Goal: Find specific page/section: Find specific page/section

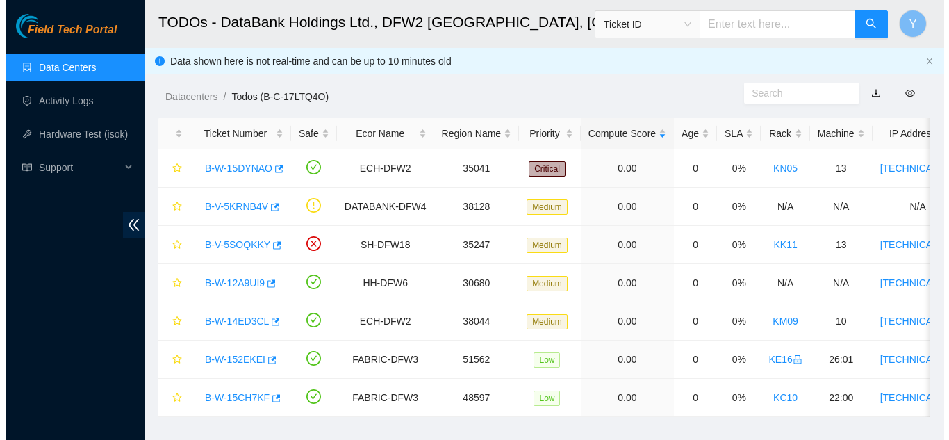
scroll to position [85, 0]
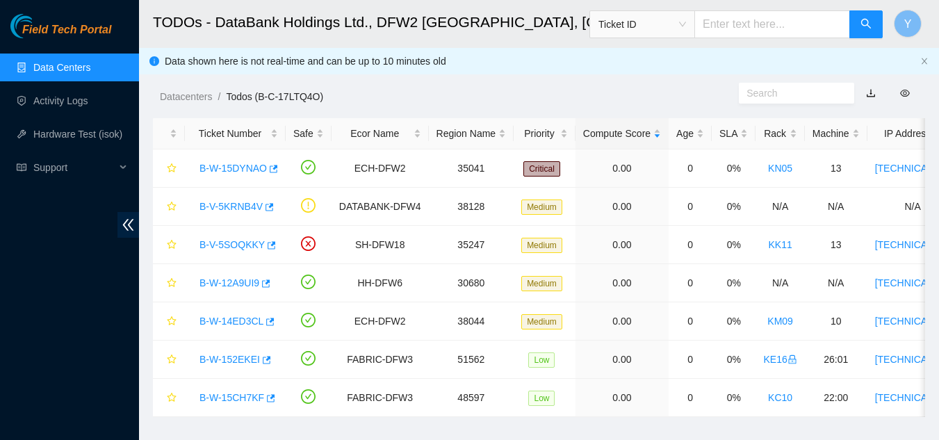
click at [69, 69] on link "Data Centers" at bounding box center [61, 67] width 57 height 11
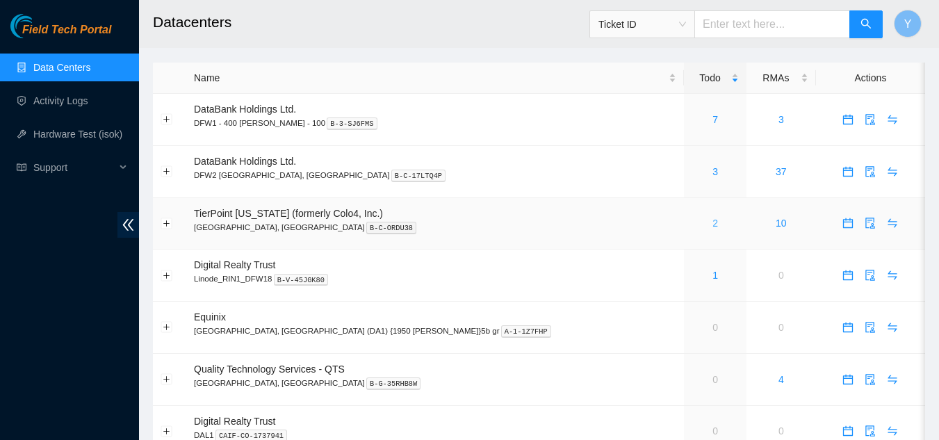
click at [712, 220] on link "2" at bounding box center [715, 222] width 6 height 11
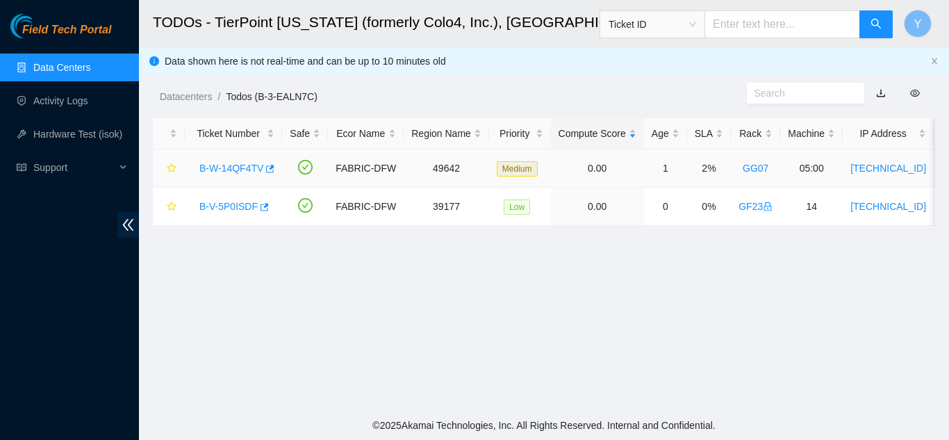
click at [224, 170] on link "B-W-14QF4TV" at bounding box center [231, 168] width 64 height 11
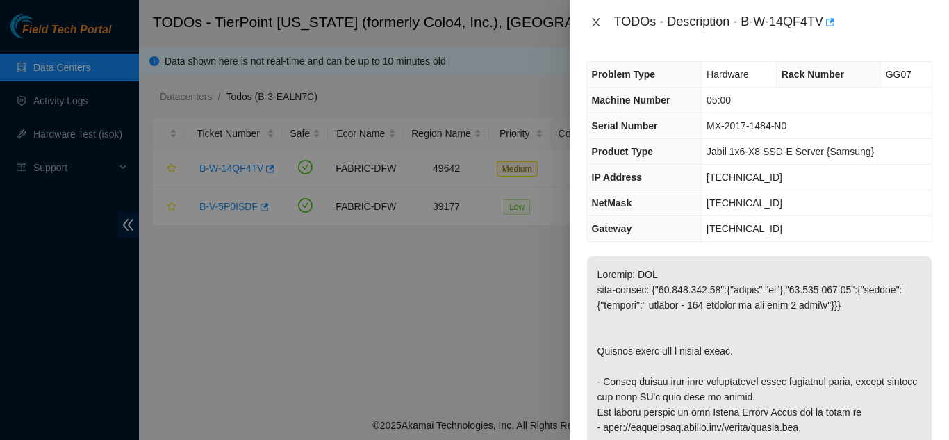
click at [595, 19] on icon "close" at bounding box center [596, 22] width 11 height 11
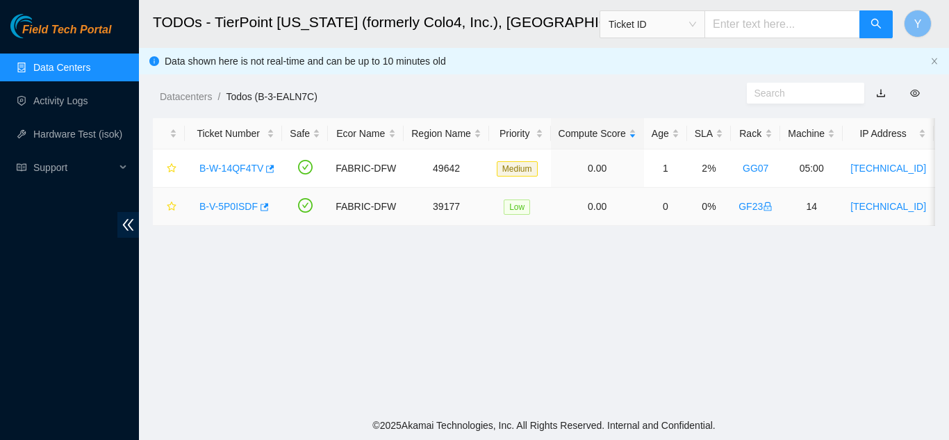
click at [236, 208] on link "B-V-5P0ISDF" at bounding box center [228, 206] width 58 height 11
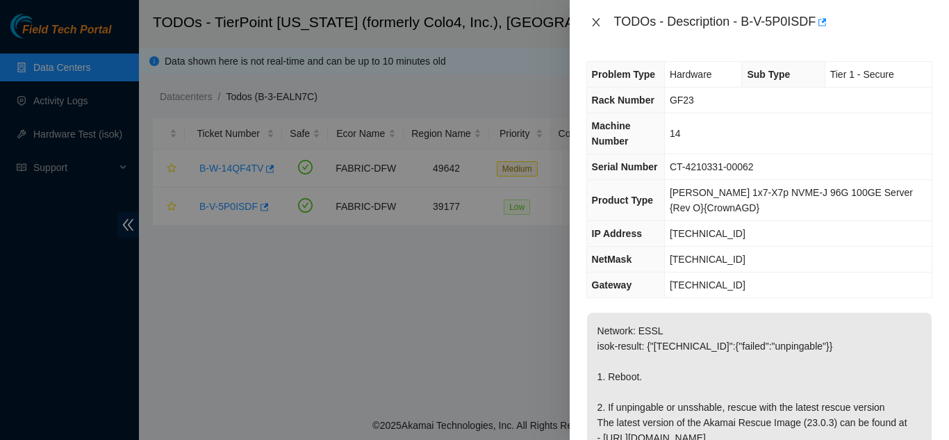
click at [594, 17] on icon "close" at bounding box center [596, 22] width 11 height 11
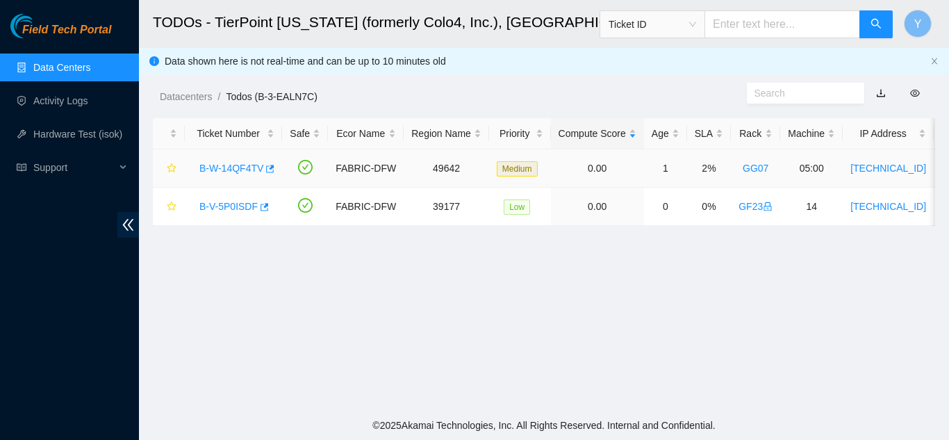
click at [233, 167] on link "B-W-14QF4TV" at bounding box center [231, 168] width 64 height 11
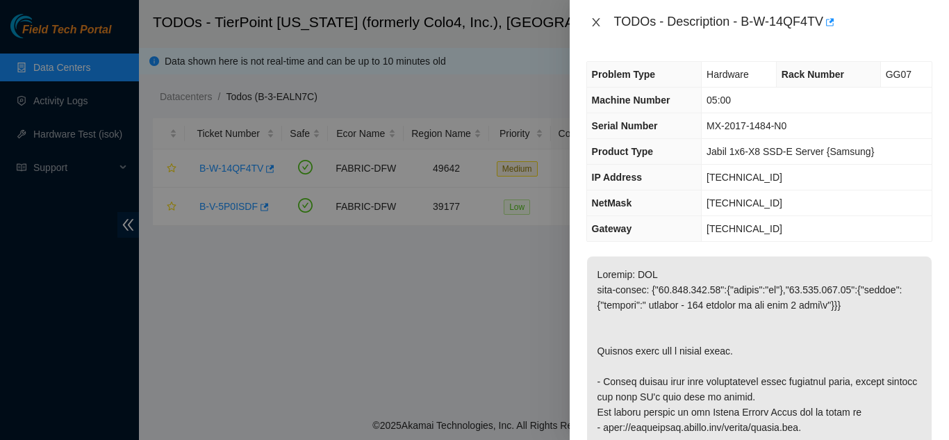
click at [592, 21] on icon "close" at bounding box center [596, 22] width 11 height 11
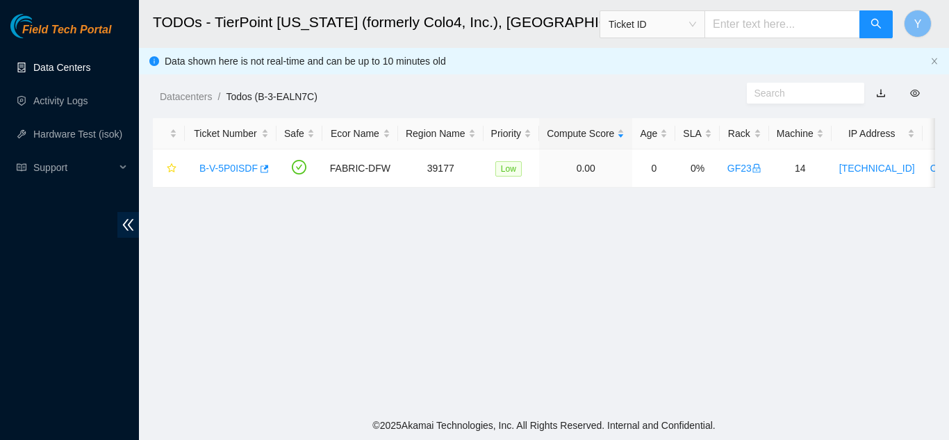
click at [56, 66] on link "Data Centers" at bounding box center [61, 67] width 57 height 11
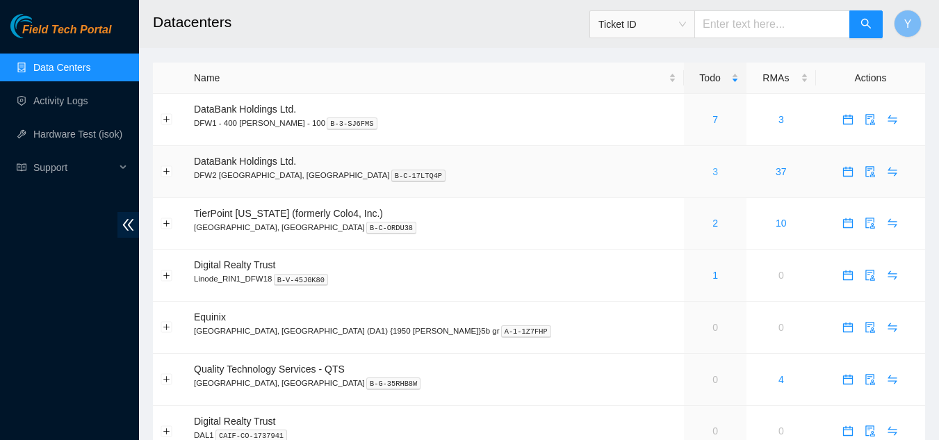
click at [712, 170] on link "3" at bounding box center [715, 171] width 6 height 11
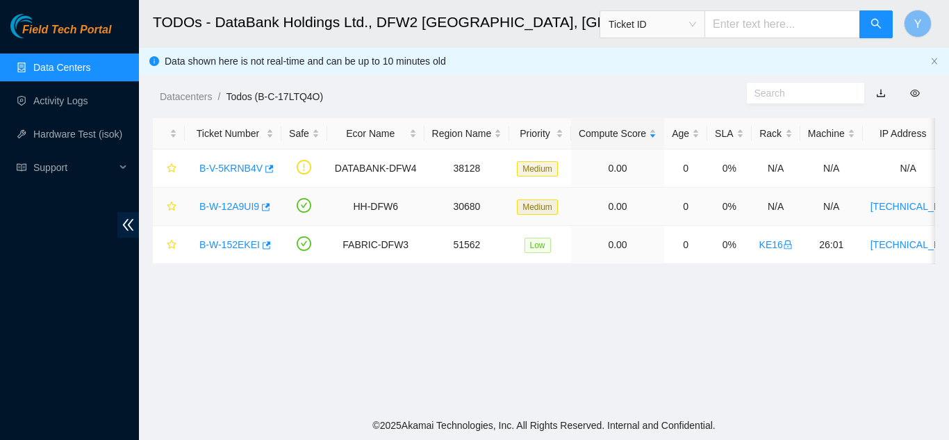
click at [225, 202] on link "B-W-12A9UI9" at bounding box center [229, 206] width 60 height 11
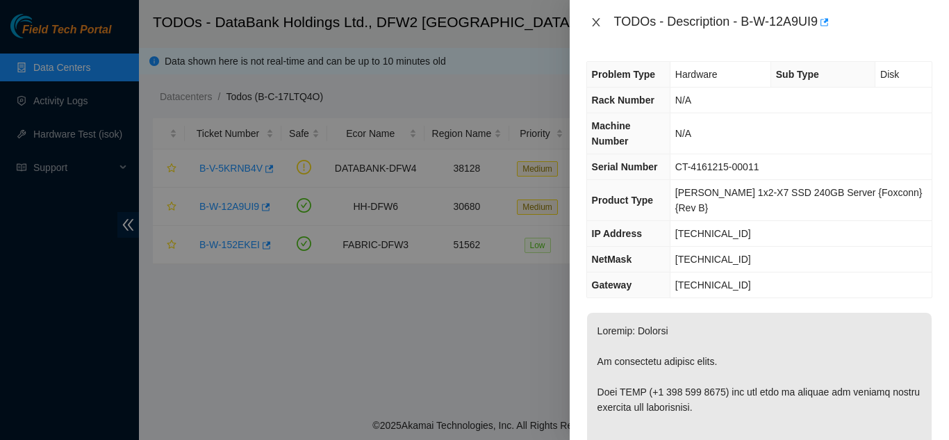
click at [596, 25] on icon "close" at bounding box center [596, 22] width 11 height 11
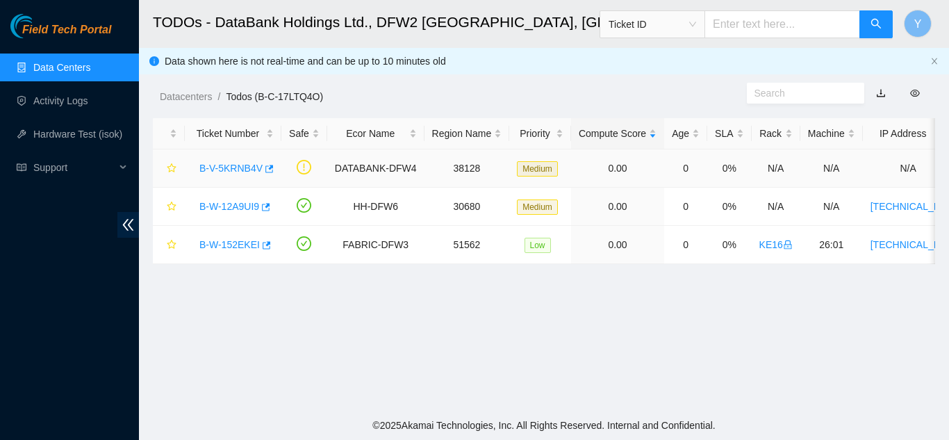
click at [229, 163] on link "B-V-5KRNB4V" at bounding box center [230, 168] width 63 height 11
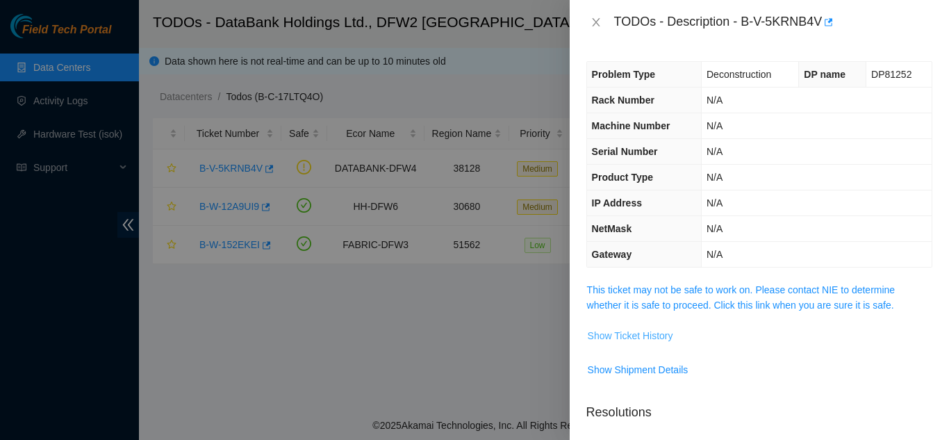
click at [626, 335] on span "Show Ticket History" at bounding box center [630, 335] width 85 height 15
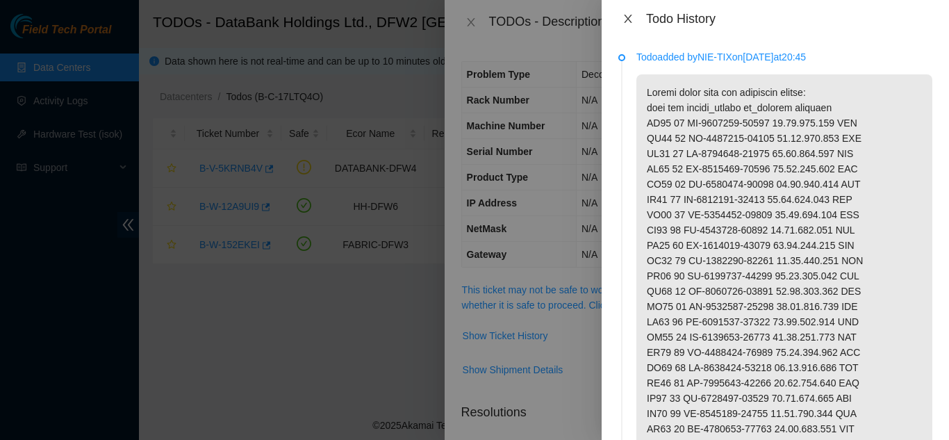
click at [630, 19] on icon "close" at bounding box center [628, 18] width 11 height 11
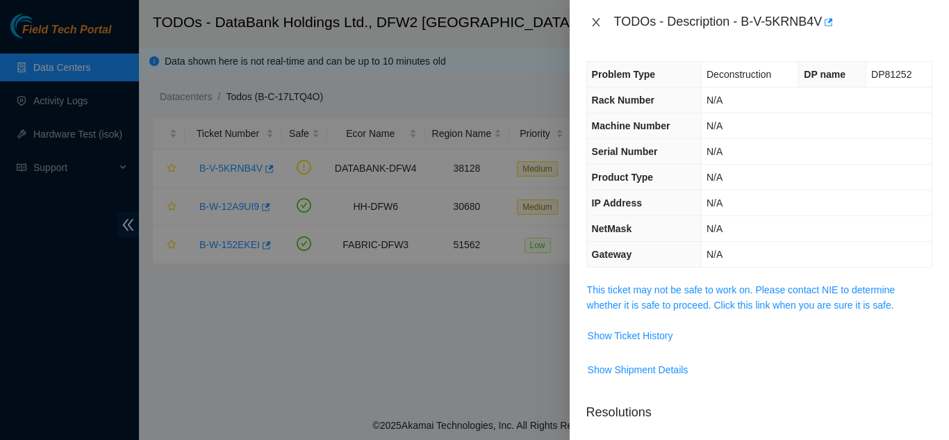
click at [598, 24] on icon "close" at bounding box center [596, 22] width 11 height 11
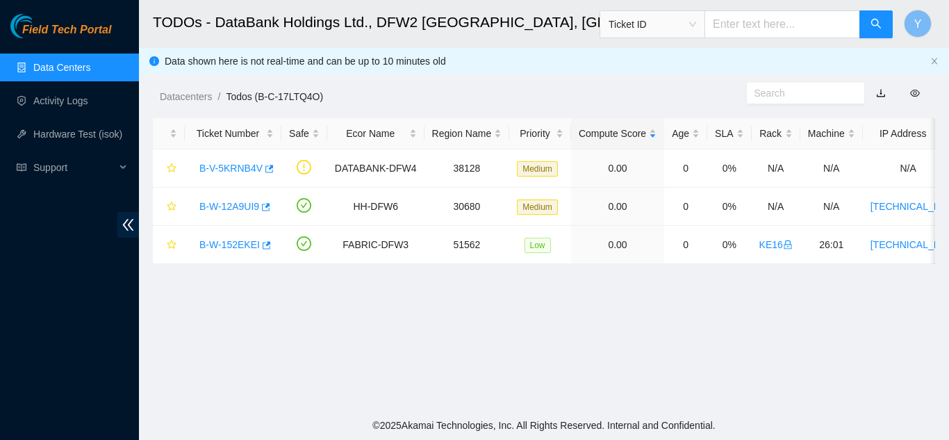
click at [69, 67] on link "Data Centers" at bounding box center [61, 67] width 57 height 11
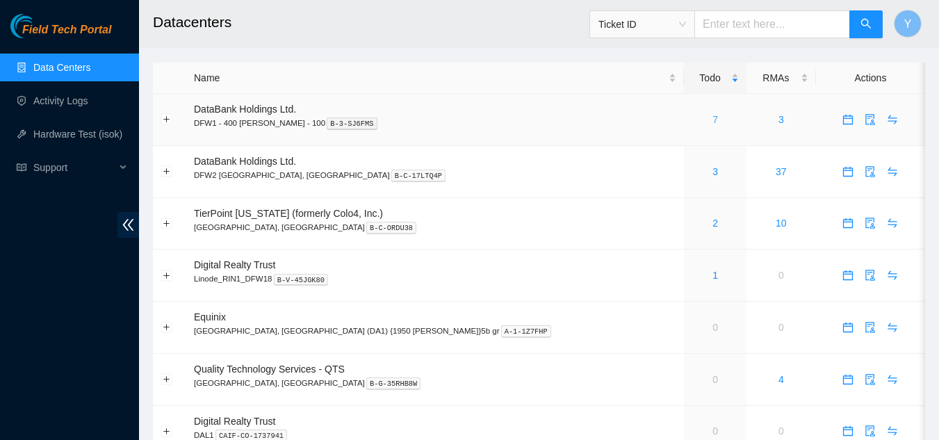
click at [712, 120] on link "7" at bounding box center [715, 119] width 6 height 11
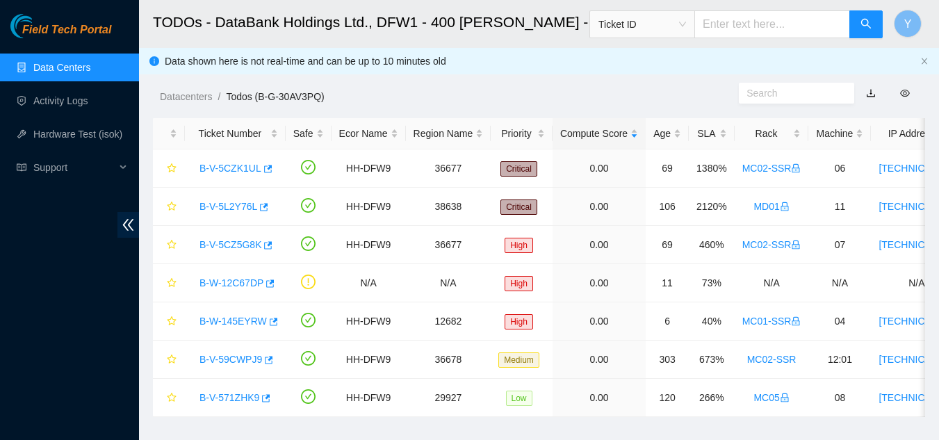
click at [84, 69] on link "Data Centers" at bounding box center [61, 67] width 57 height 11
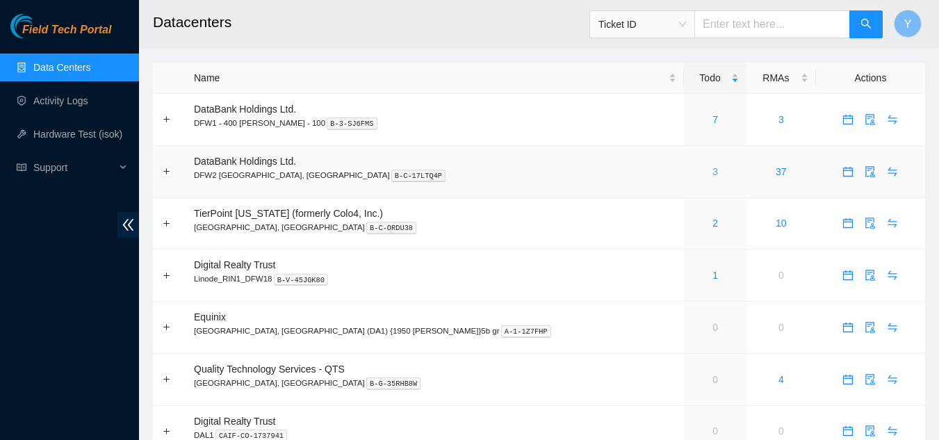
click at [712, 172] on link "3" at bounding box center [715, 171] width 6 height 11
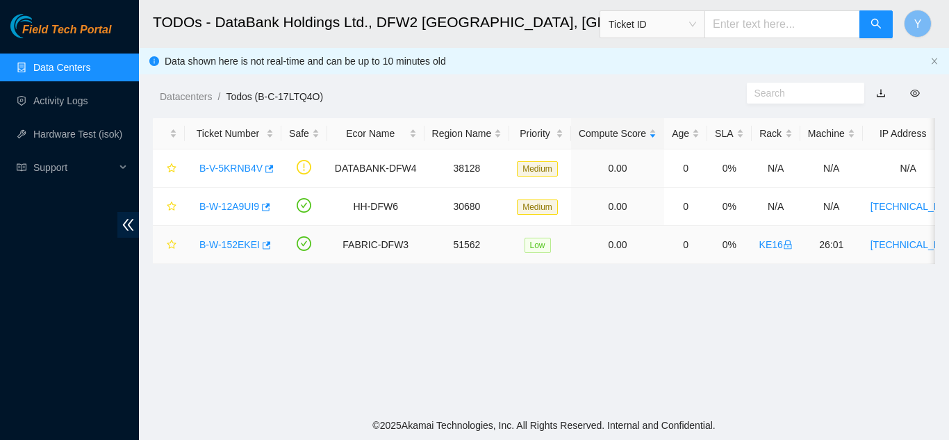
click at [233, 245] on link "B-W-152EKEI" at bounding box center [229, 244] width 60 height 11
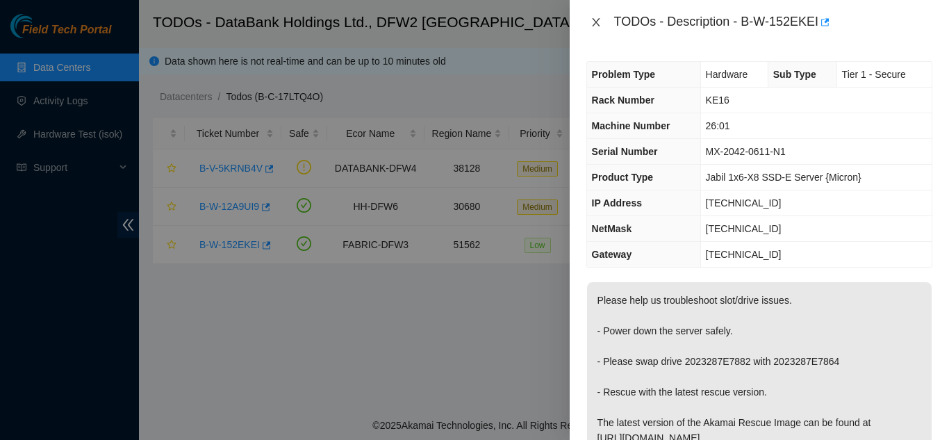
drag, startPoint x: 595, startPoint y: 20, endPoint x: 598, endPoint y: 26, distance: 7.2
click at [596, 21] on icon "close" at bounding box center [596, 22] width 11 height 11
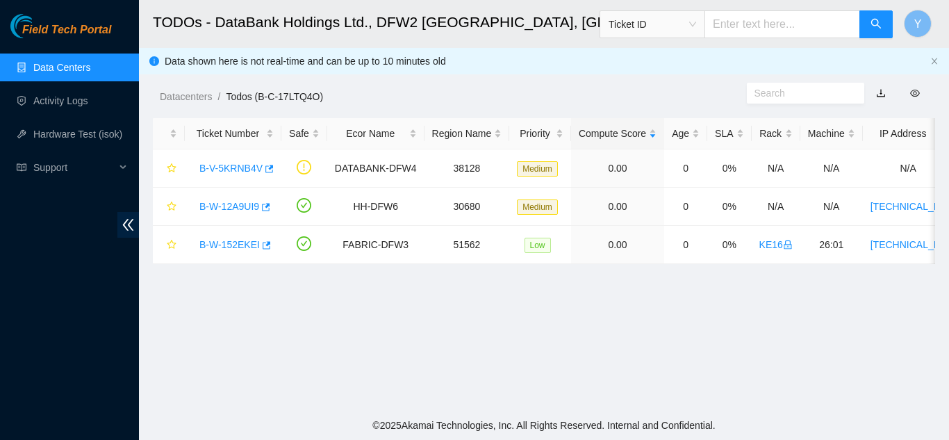
click at [78, 70] on link "Data Centers" at bounding box center [61, 67] width 57 height 11
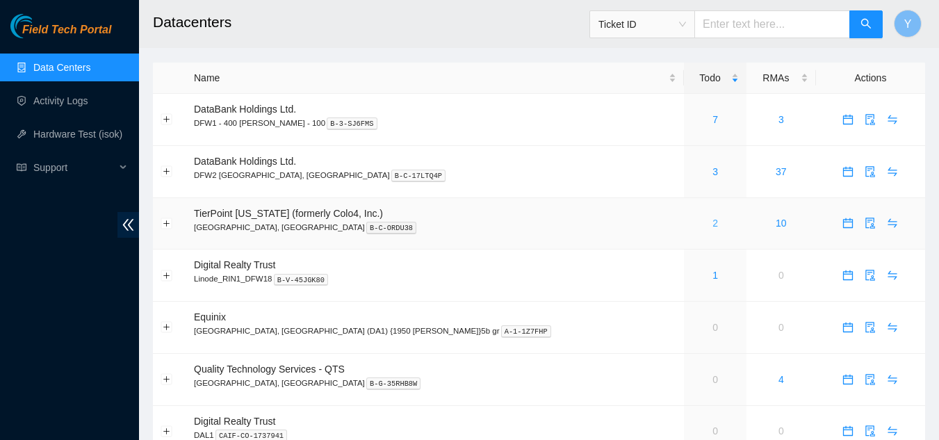
click at [712, 225] on link "2" at bounding box center [715, 222] width 6 height 11
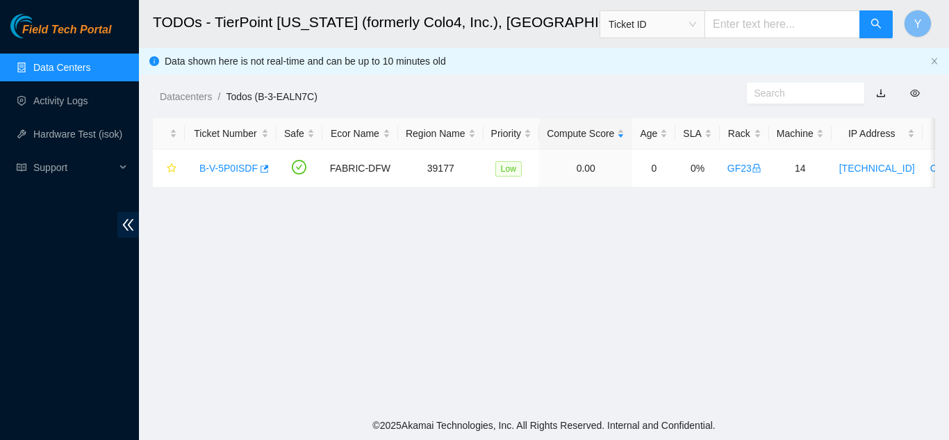
click at [73, 67] on link "Data Centers" at bounding box center [61, 67] width 57 height 11
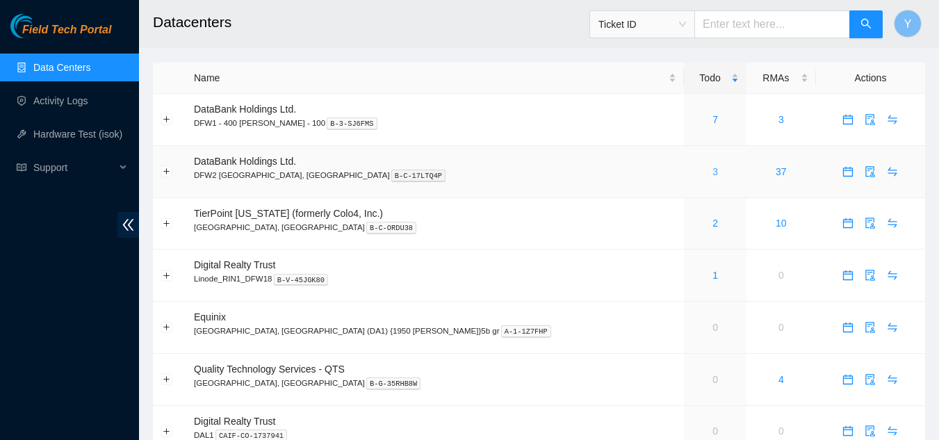
click at [712, 173] on link "3" at bounding box center [715, 171] width 6 height 11
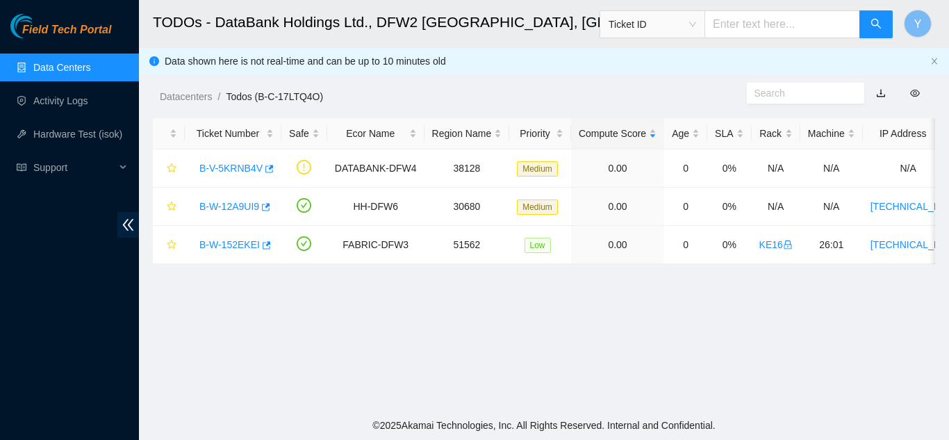
click at [83, 69] on link "Data Centers" at bounding box center [61, 67] width 57 height 11
